Goal: Transaction & Acquisition: Obtain resource

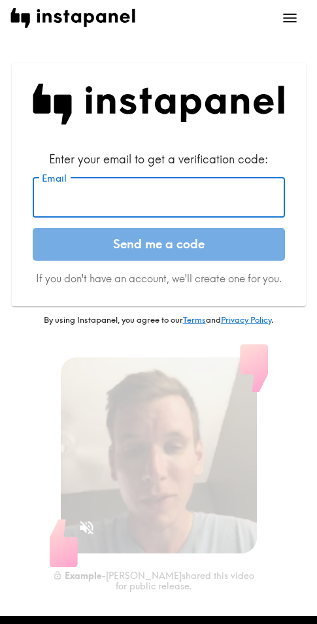
click at [119, 191] on input "Email" at bounding box center [159, 197] width 252 height 41
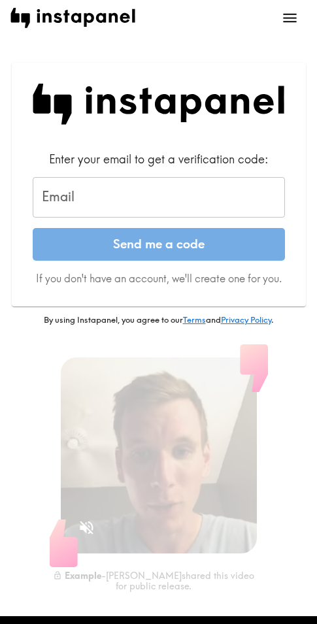
click at [73, 201] on div "Email Email" at bounding box center [159, 197] width 252 height 41
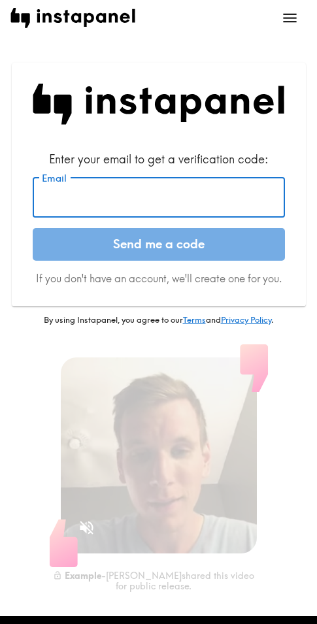
paste input "[EMAIL_ADDRESS][DOMAIN_NAME]"
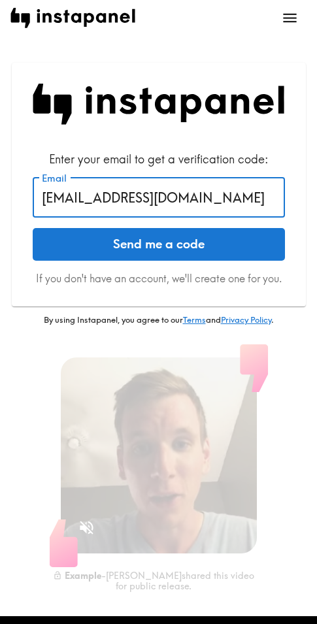
type input "[EMAIL_ADDRESS][DOMAIN_NAME]"
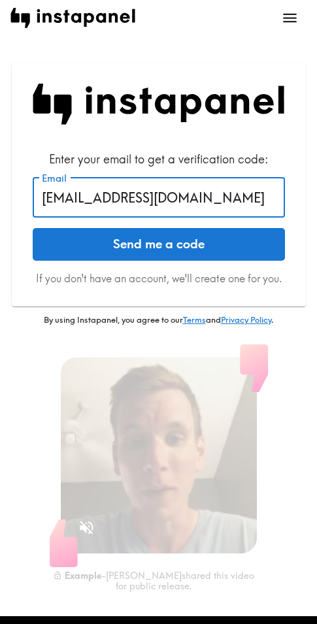
click at [129, 243] on button "Send me a code" at bounding box center [159, 244] width 252 height 33
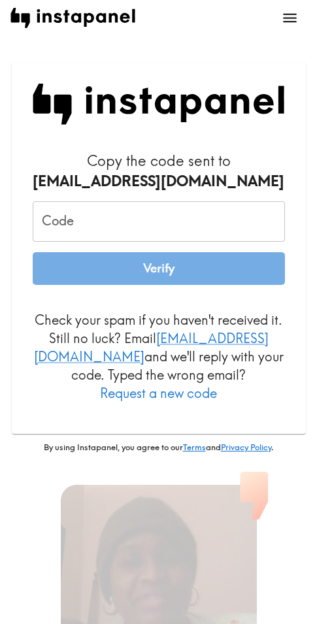
click at [123, 199] on form "Copy the code sent to [EMAIL_ADDRESS][DOMAIN_NAME] Code Code Verify Check your …" at bounding box center [159, 277] width 252 height 252
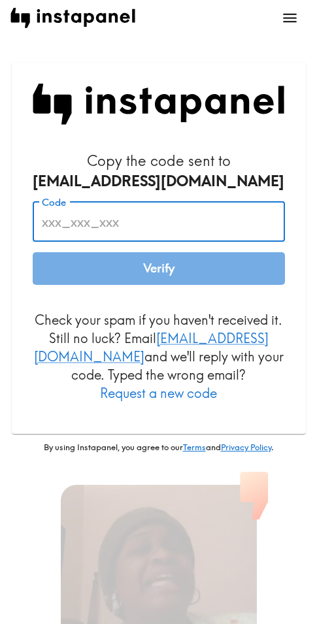
click at [115, 216] on input "Code" at bounding box center [159, 221] width 252 height 41
paste input "P6p_2R8_9jk"
type input "P6p_2R8_9jk"
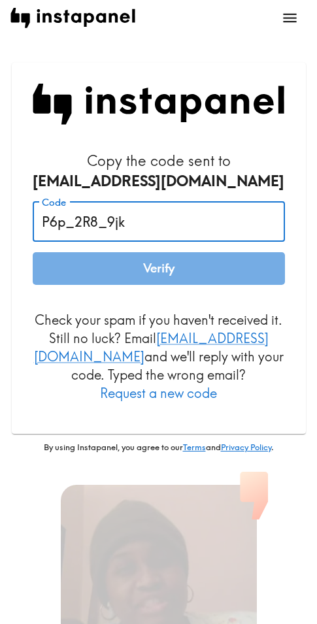
click at [180, 268] on button "Verify" at bounding box center [159, 268] width 252 height 33
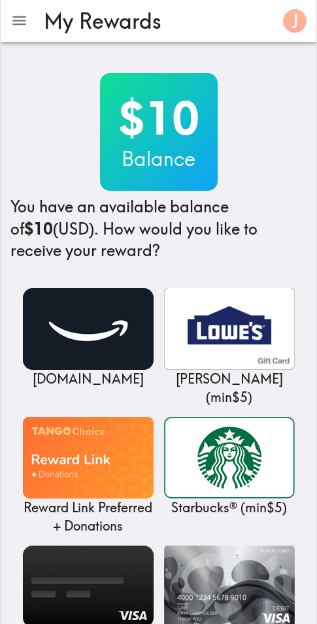
click at [251, 122] on div "$10 Balance You have an available balance of $10 (USD) . How would you like to …" at bounding box center [158, 167] width 296 height 189
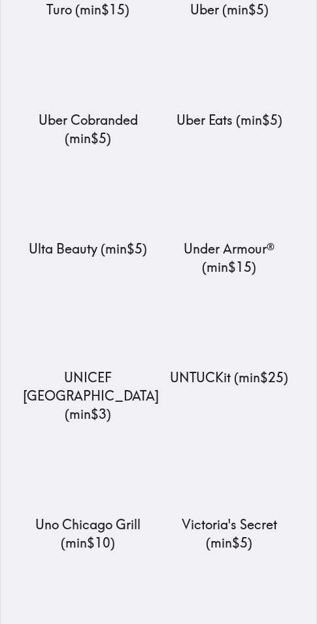
scroll to position [15728, 0]
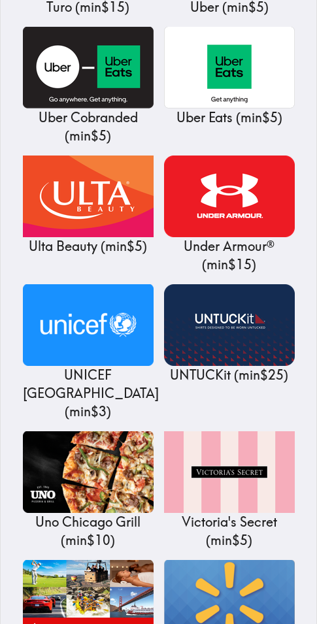
click at [214, 560] on img at bounding box center [229, 601] width 131 height 82
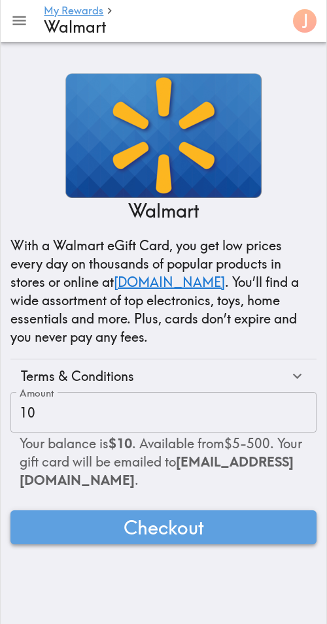
click at [189, 530] on span "Checkout" at bounding box center [164, 527] width 80 height 26
